Goal: Navigation & Orientation: Understand site structure

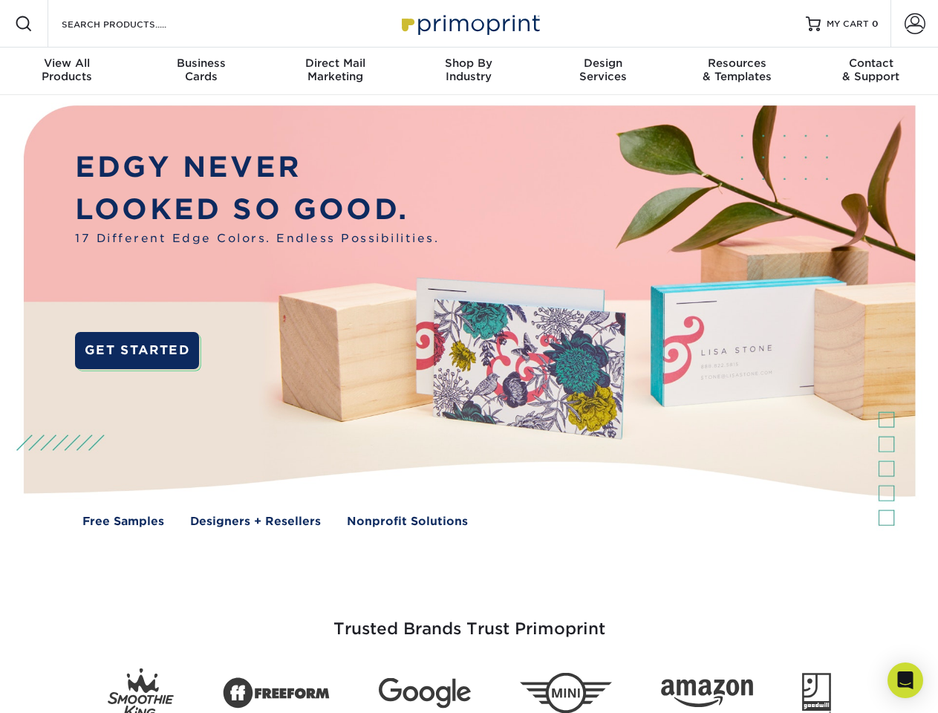
click at [469, 357] on img at bounding box center [468, 327] width 929 height 464
click at [24, 24] on span at bounding box center [24, 24] width 18 height 18
click at [915, 24] on span at bounding box center [915, 23] width 21 height 21
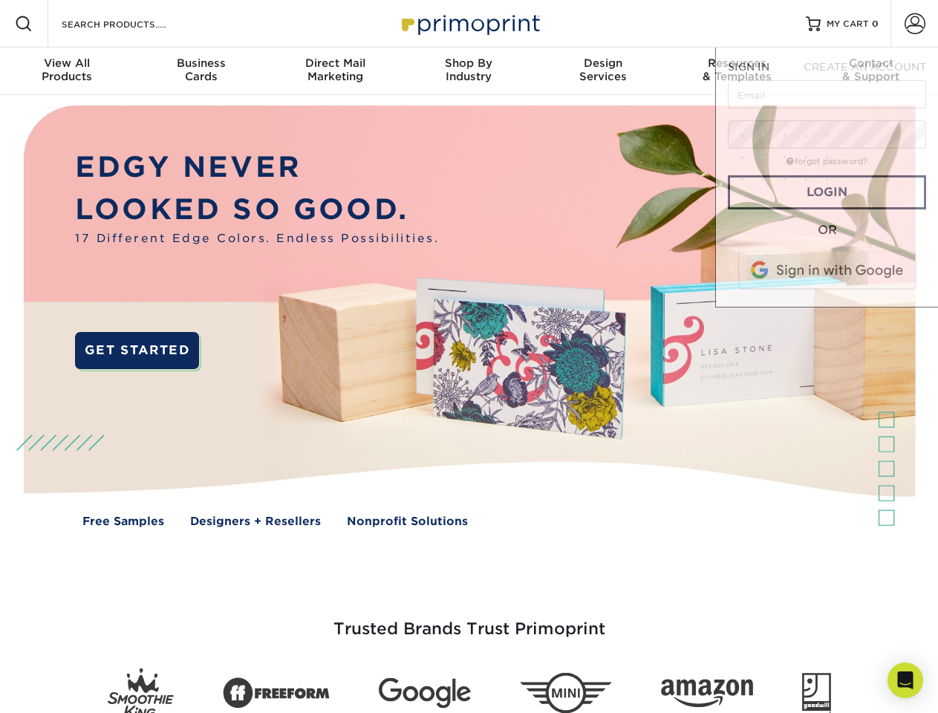
click at [67, 71] on div "View All Products" at bounding box center [67, 69] width 134 height 27
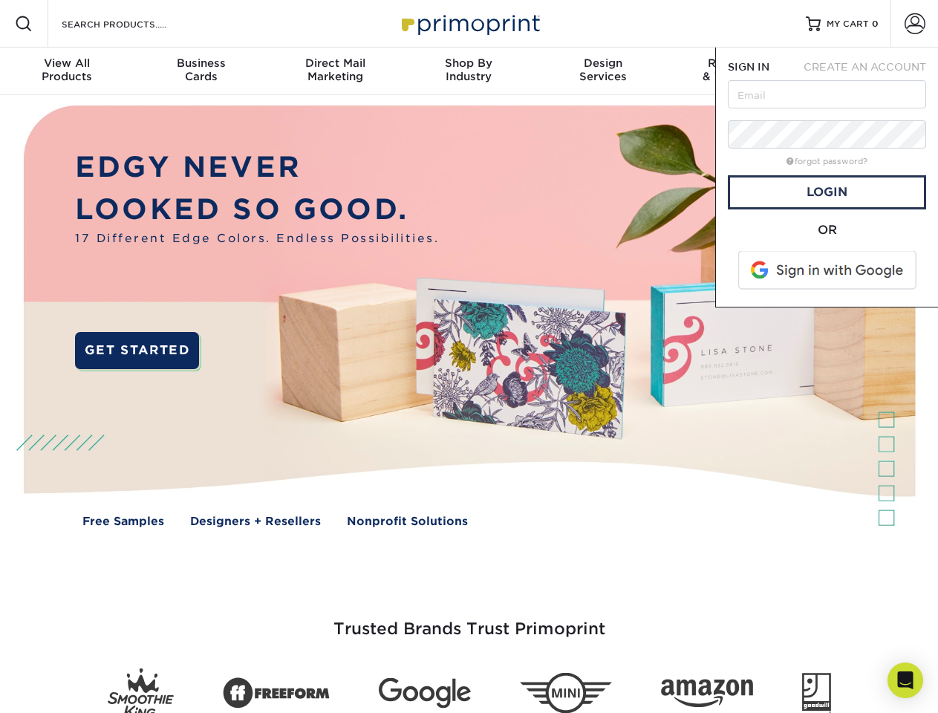
click at [201, 71] on div "Business Cards" at bounding box center [201, 69] width 134 height 27
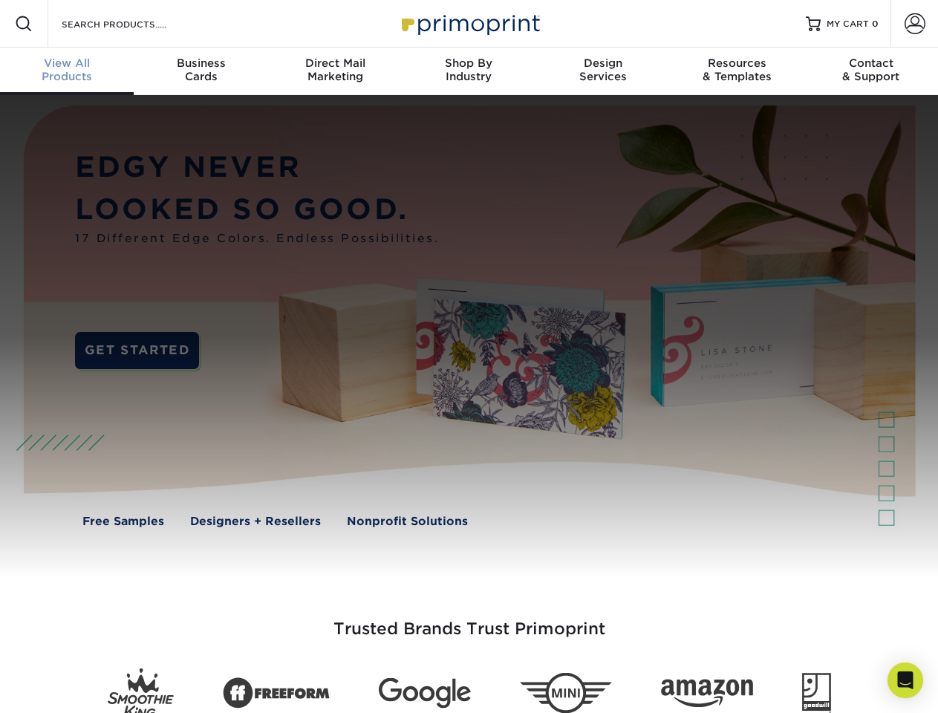
click at [335, 71] on div "Direct Mail Marketing" at bounding box center [335, 69] width 134 height 27
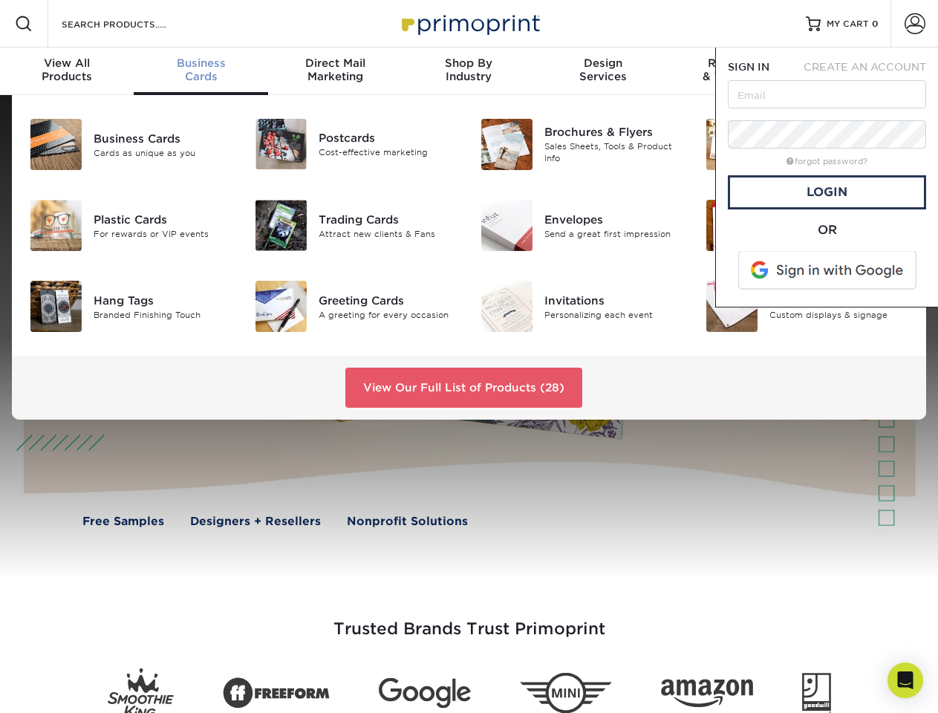
click at [469, 71] on div "Shop By Industry" at bounding box center [469, 69] width 134 height 27
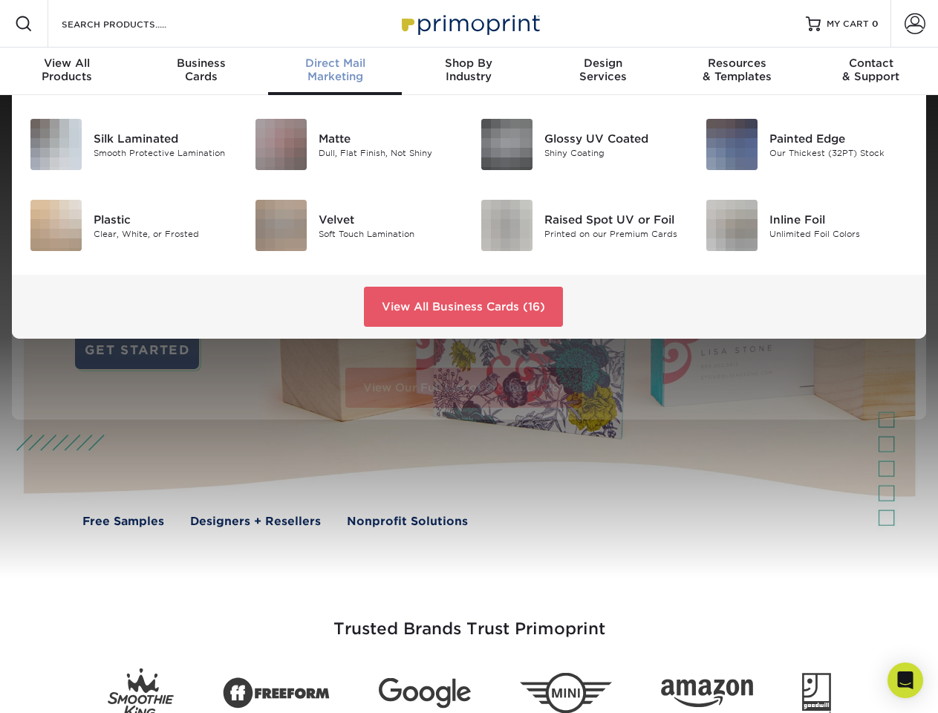
click at [603, 71] on div "Design Services" at bounding box center [603, 69] width 134 height 27
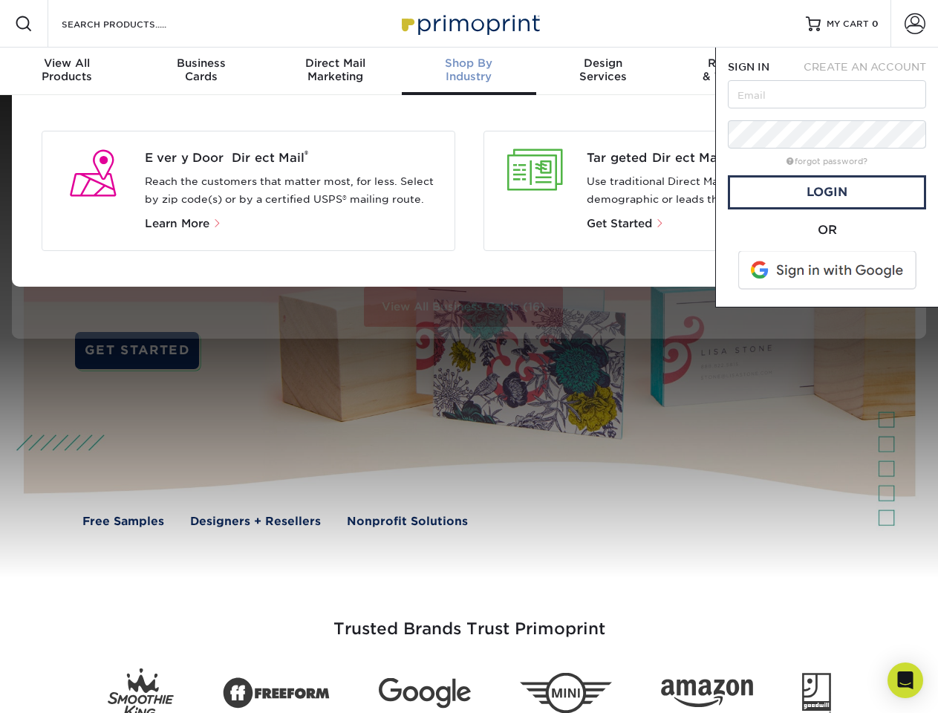
click at [737, 71] on span "SIGN IN" at bounding box center [749, 67] width 42 height 12
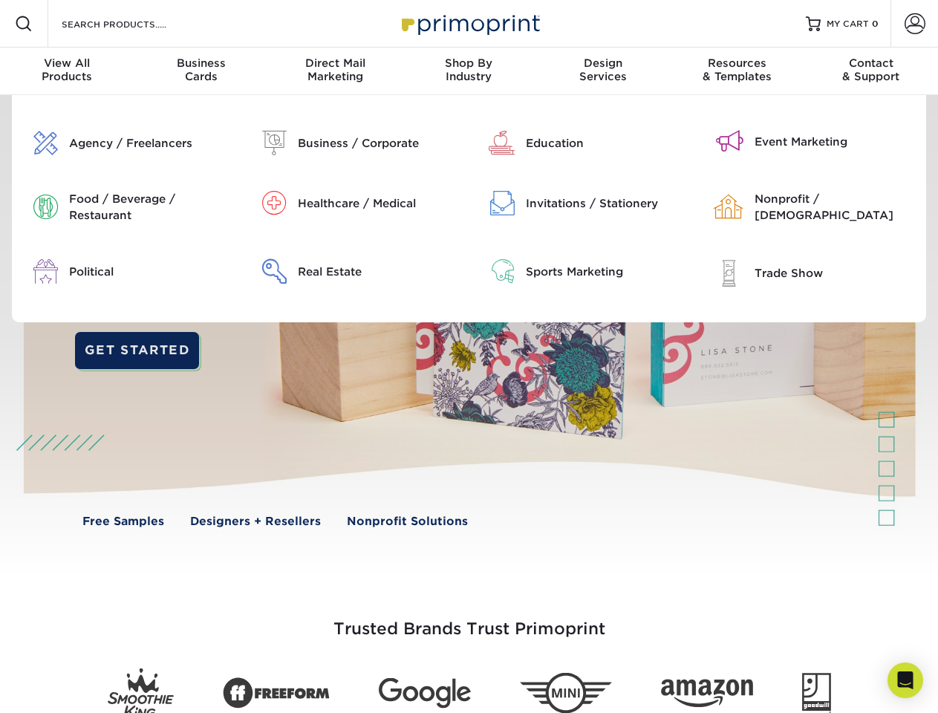
click at [871, 71] on div "Contact & Support" at bounding box center [872, 69] width 134 height 27
